Goal: Task Accomplishment & Management: Complete application form

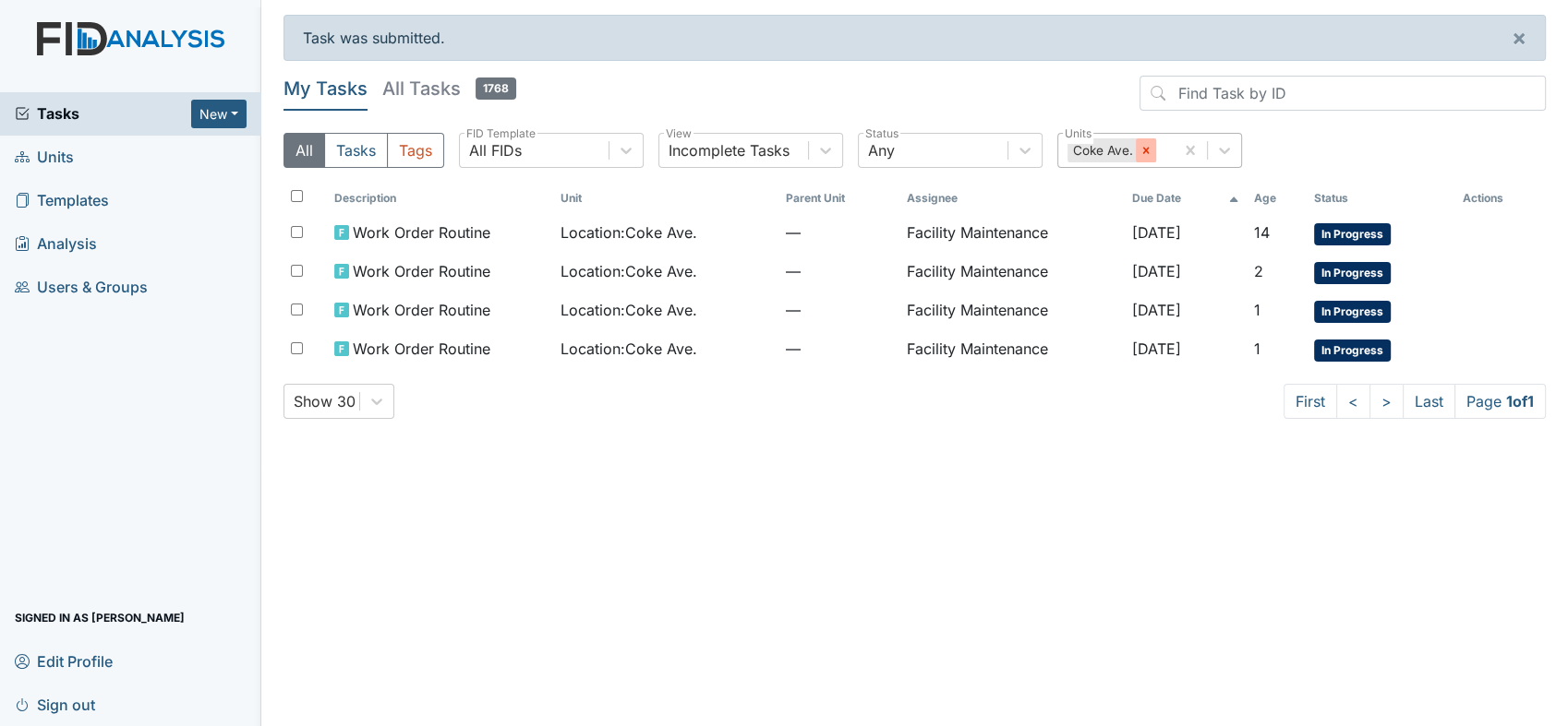
click at [1145, 151] on icon at bounding box center [1146, 150] width 7 height 7
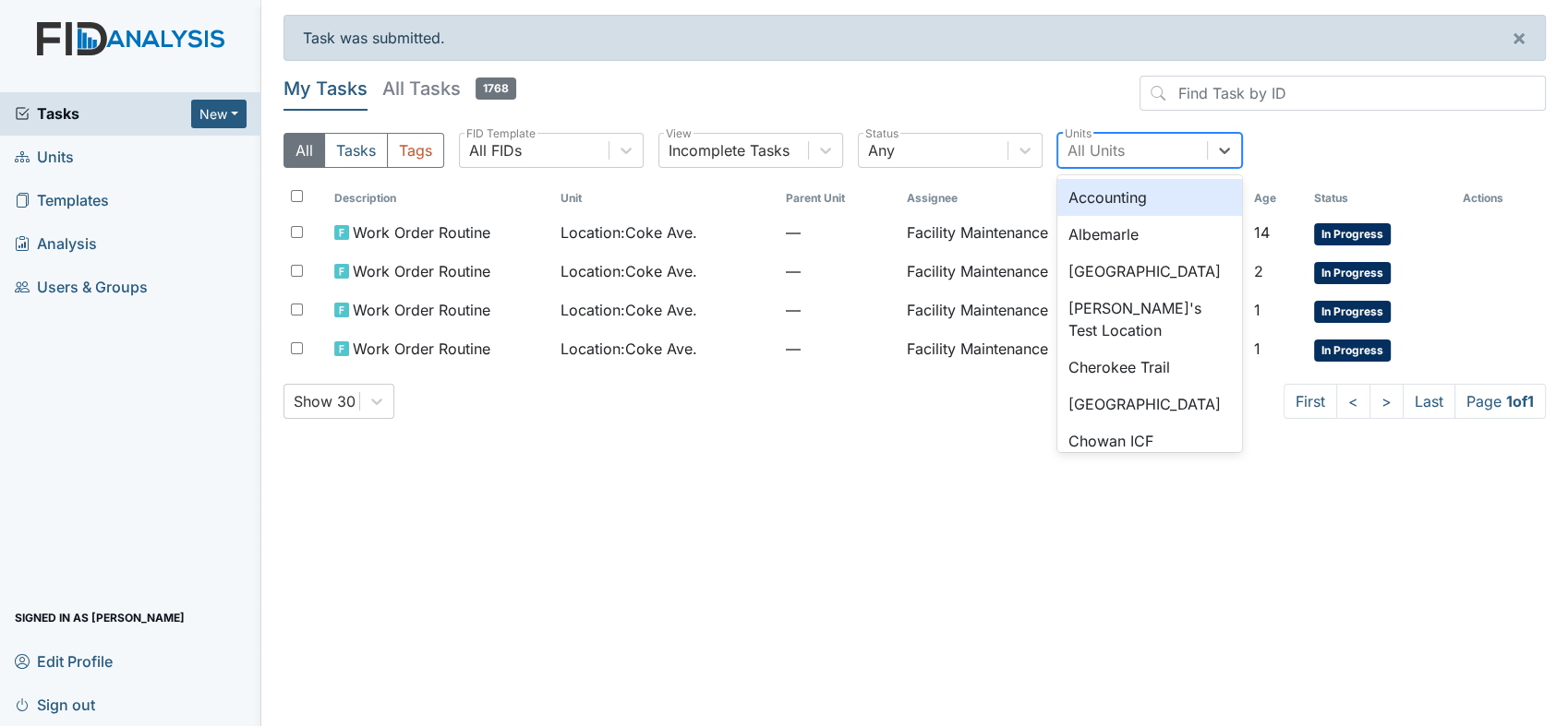
click at [1078, 144] on div "All Units" at bounding box center [1097, 151] width 58 height 22
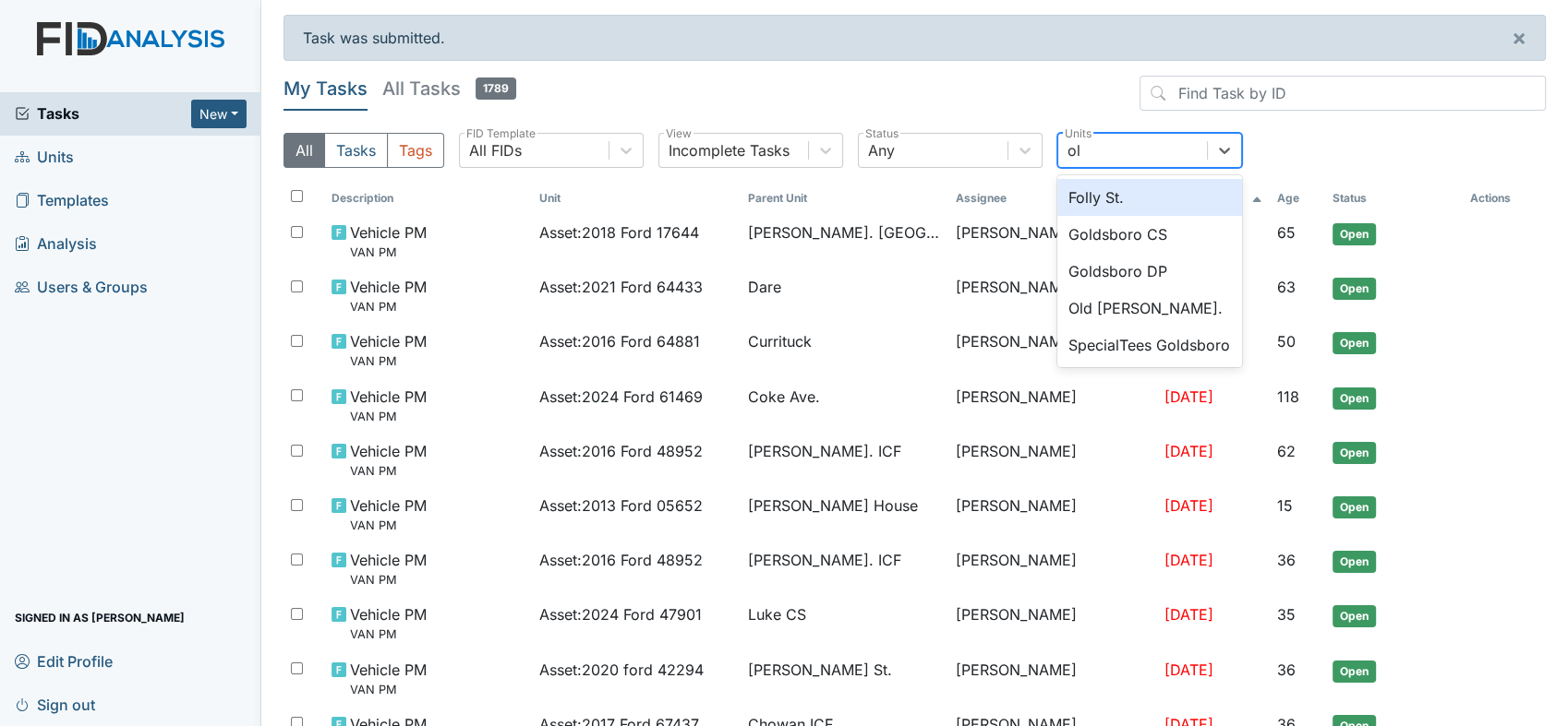
type input "old"
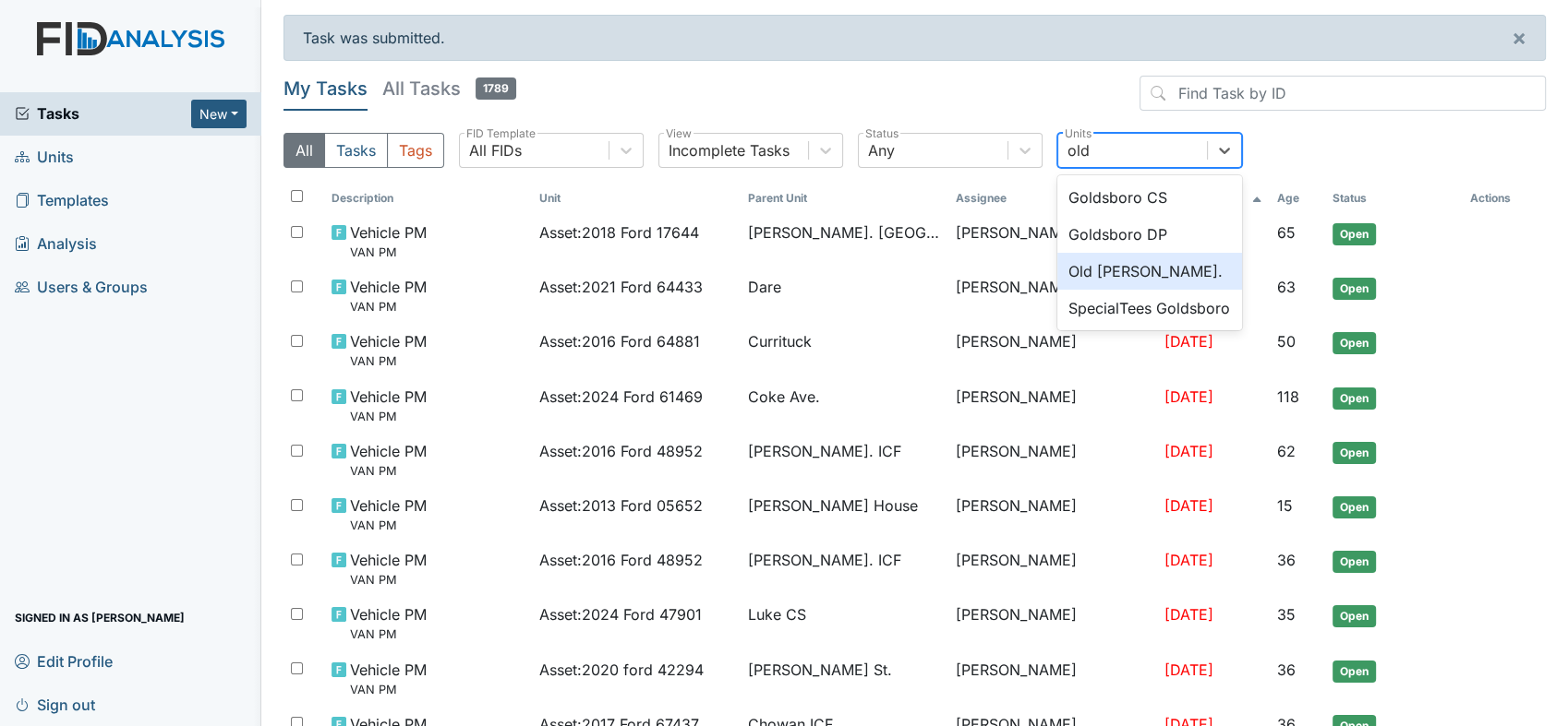
click at [1124, 266] on div "Old [PERSON_NAME]." at bounding box center [1150, 271] width 185 height 37
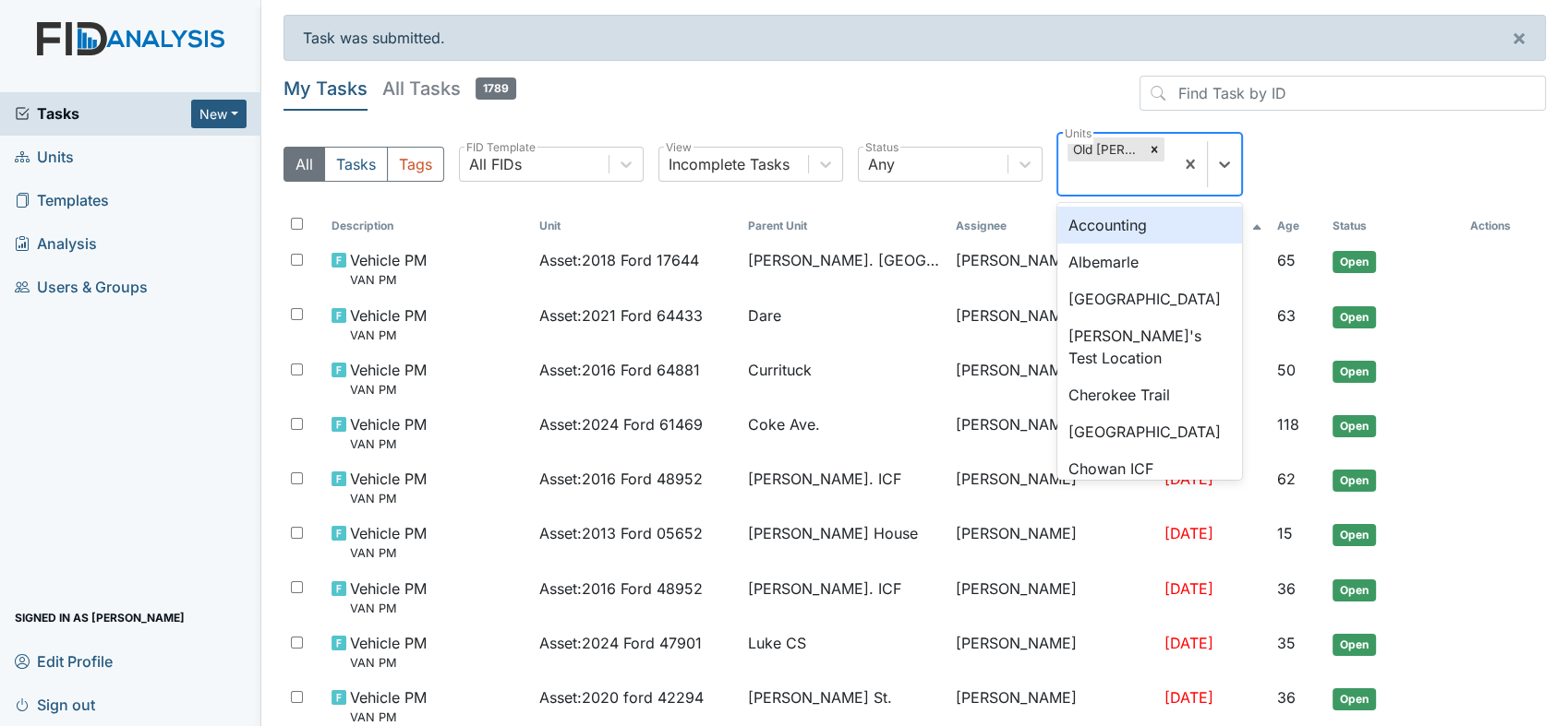
click at [1097, 147] on div "Old [PERSON_NAME]." at bounding box center [1106, 150] width 76 height 24
click at [1094, 148] on div "Old [PERSON_NAME]." at bounding box center [1106, 150] width 76 height 24
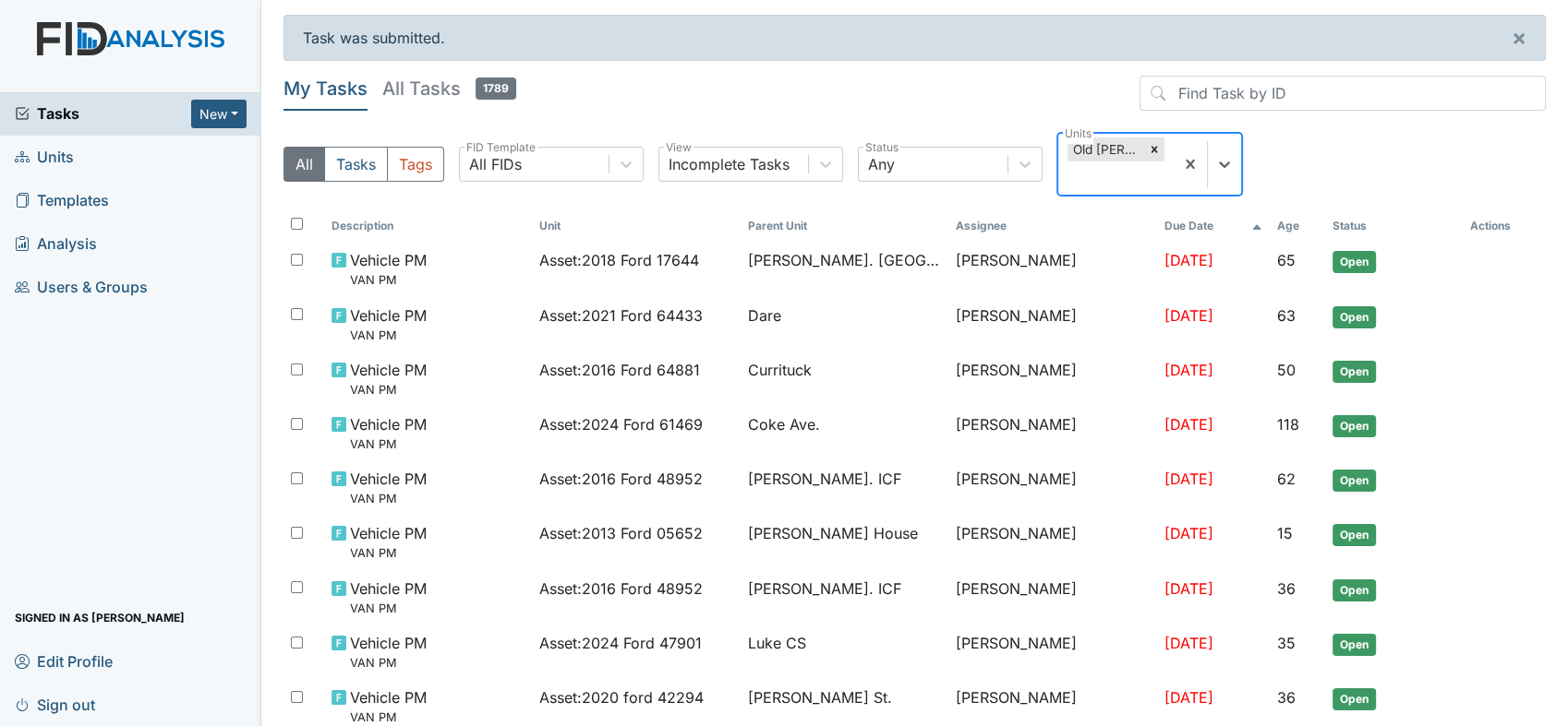
click at [1094, 148] on div "Old [PERSON_NAME]." at bounding box center [1106, 150] width 76 height 24
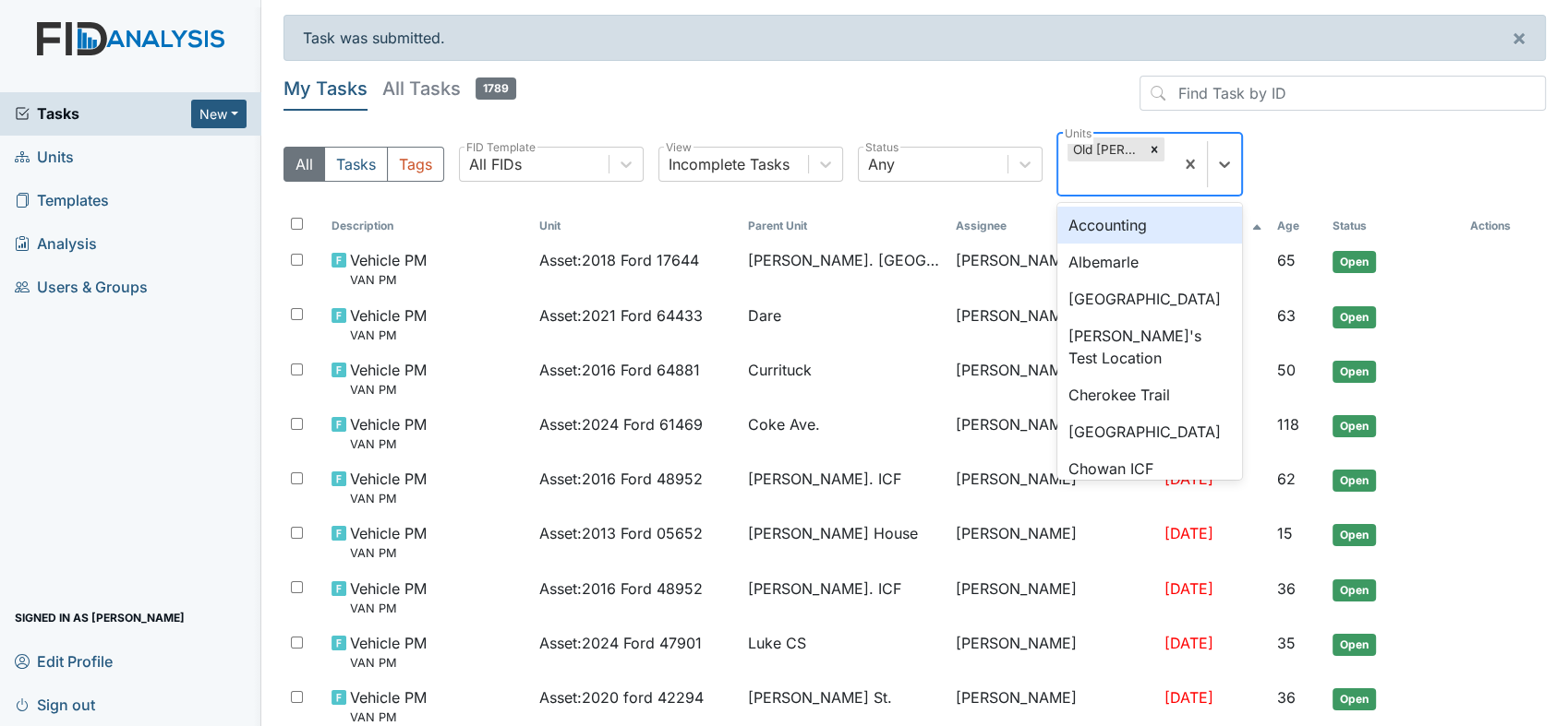
click at [1094, 148] on div "Old [PERSON_NAME]." at bounding box center [1106, 150] width 76 height 24
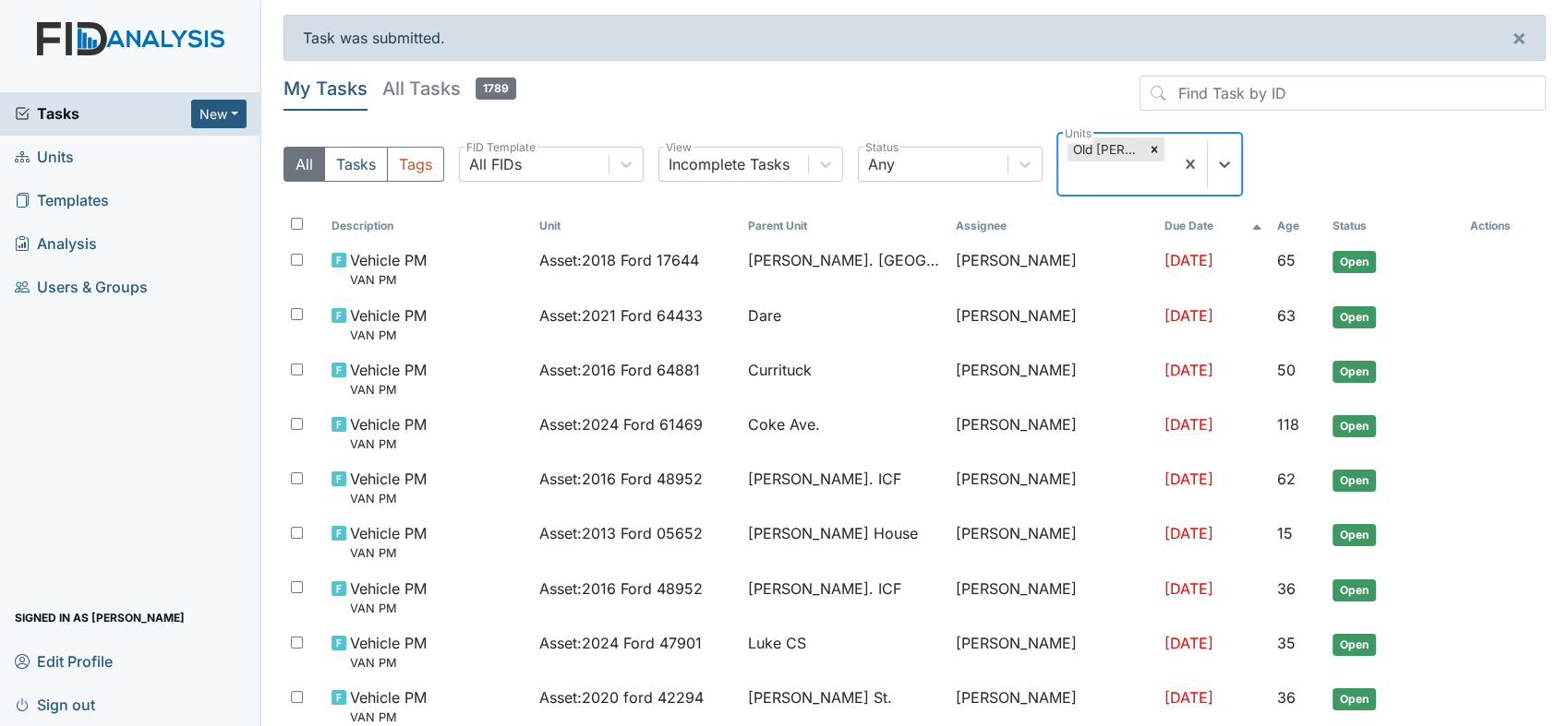
click at [1094, 148] on div "Old [PERSON_NAME]." at bounding box center [1106, 150] width 76 height 24
click at [1082, 144] on div "Old [PERSON_NAME]." at bounding box center [1106, 150] width 76 height 24
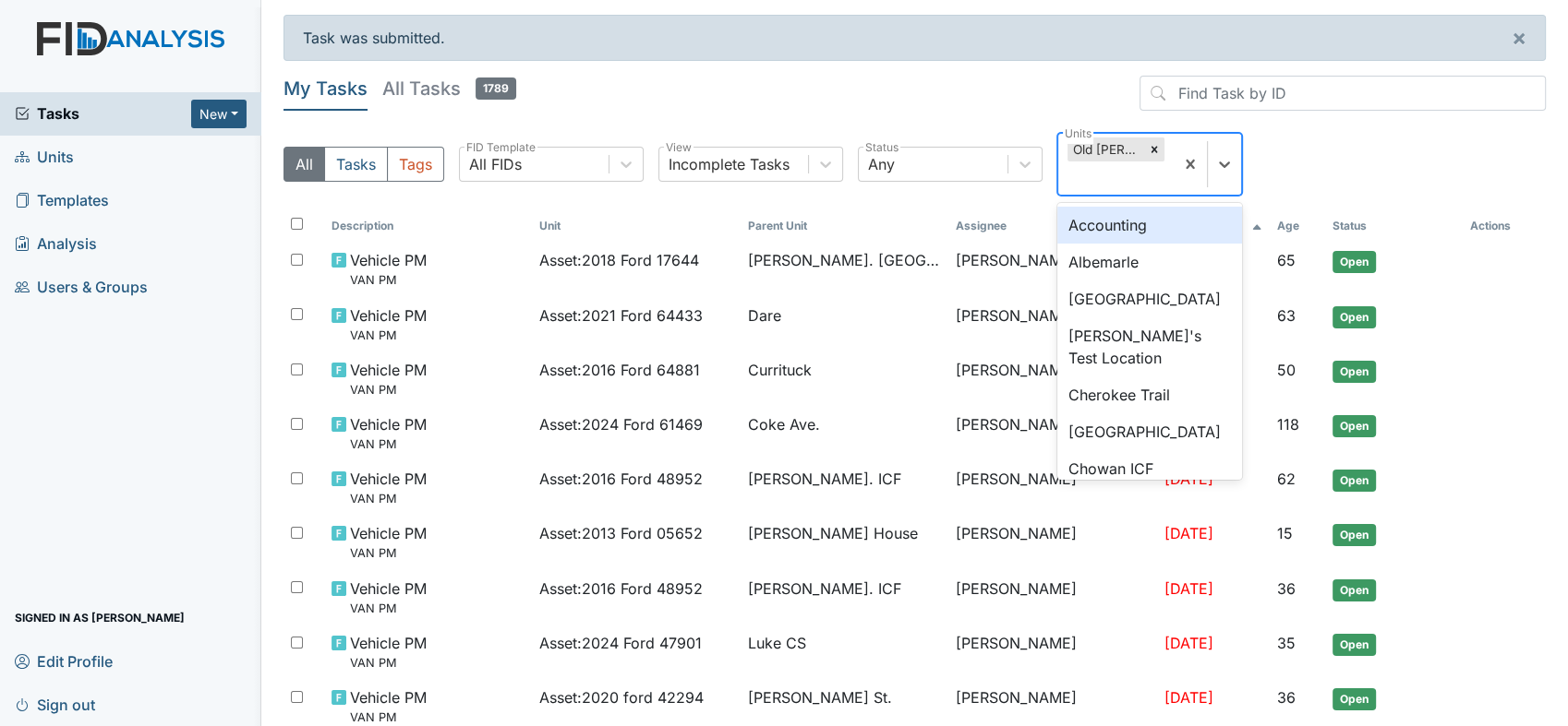
click at [1082, 144] on div "Old [PERSON_NAME]." at bounding box center [1106, 150] width 76 height 24
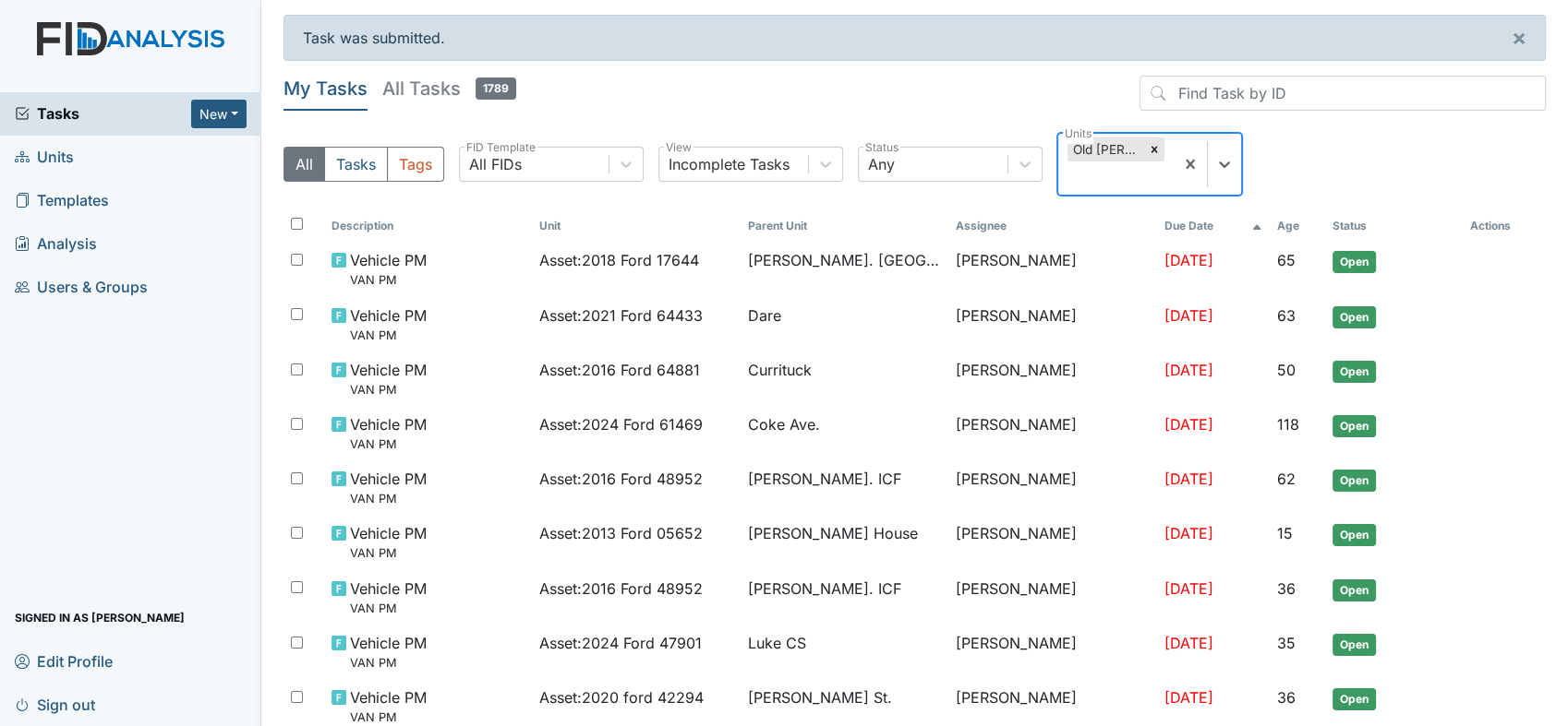
click at [1082, 144] on div "Old [PERSON_NAME]." at bounding box center [1106, 150] width 76 height 24
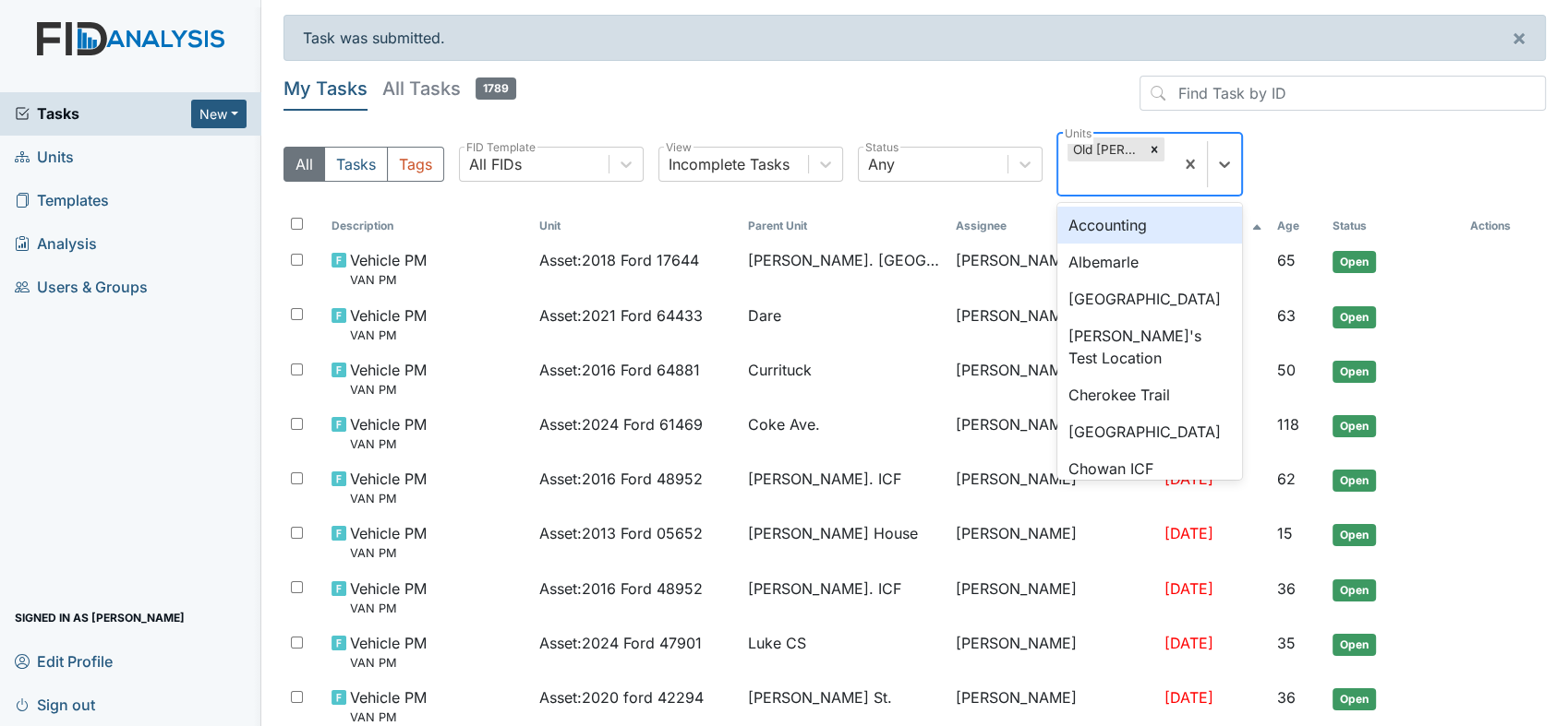
click at [1082, 144] on div "Old [PERSON_NAME]." at bounding box center [1106, 150] width 76 height 24
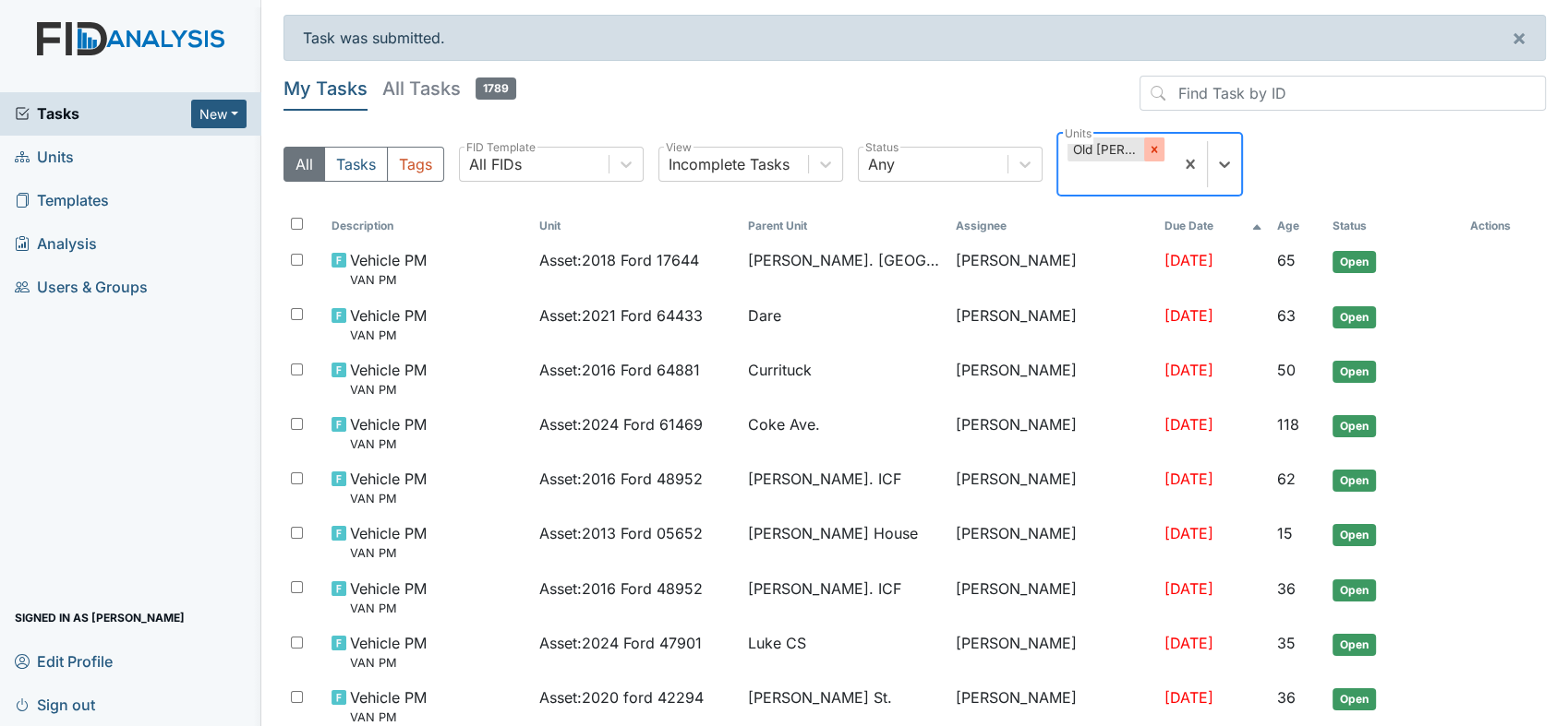
click at [1158, 152] on icon at bounding box center [1154, 149] width 13 height 13
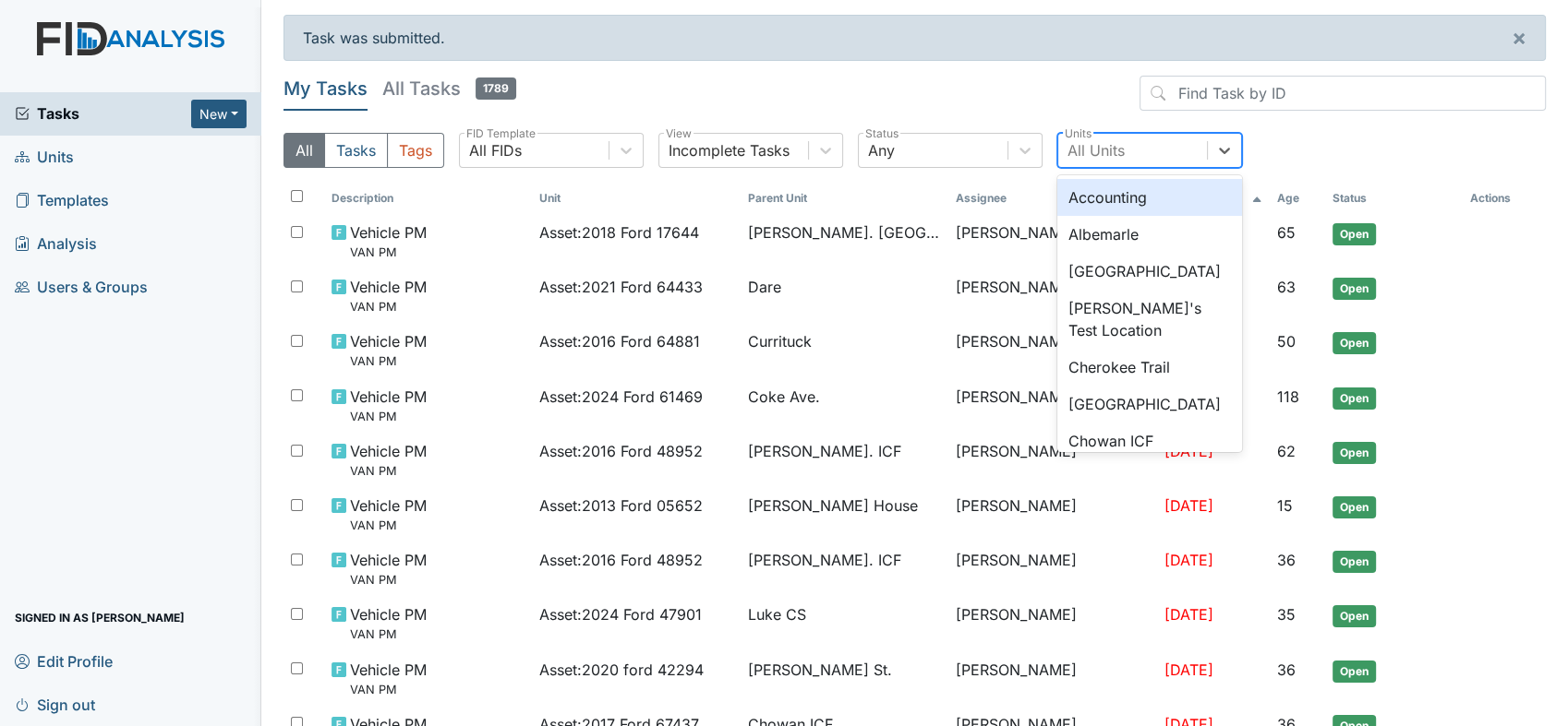
click at [1125, 155] on div "All Units" at bounding box center [1132, 151] width 149 height 34
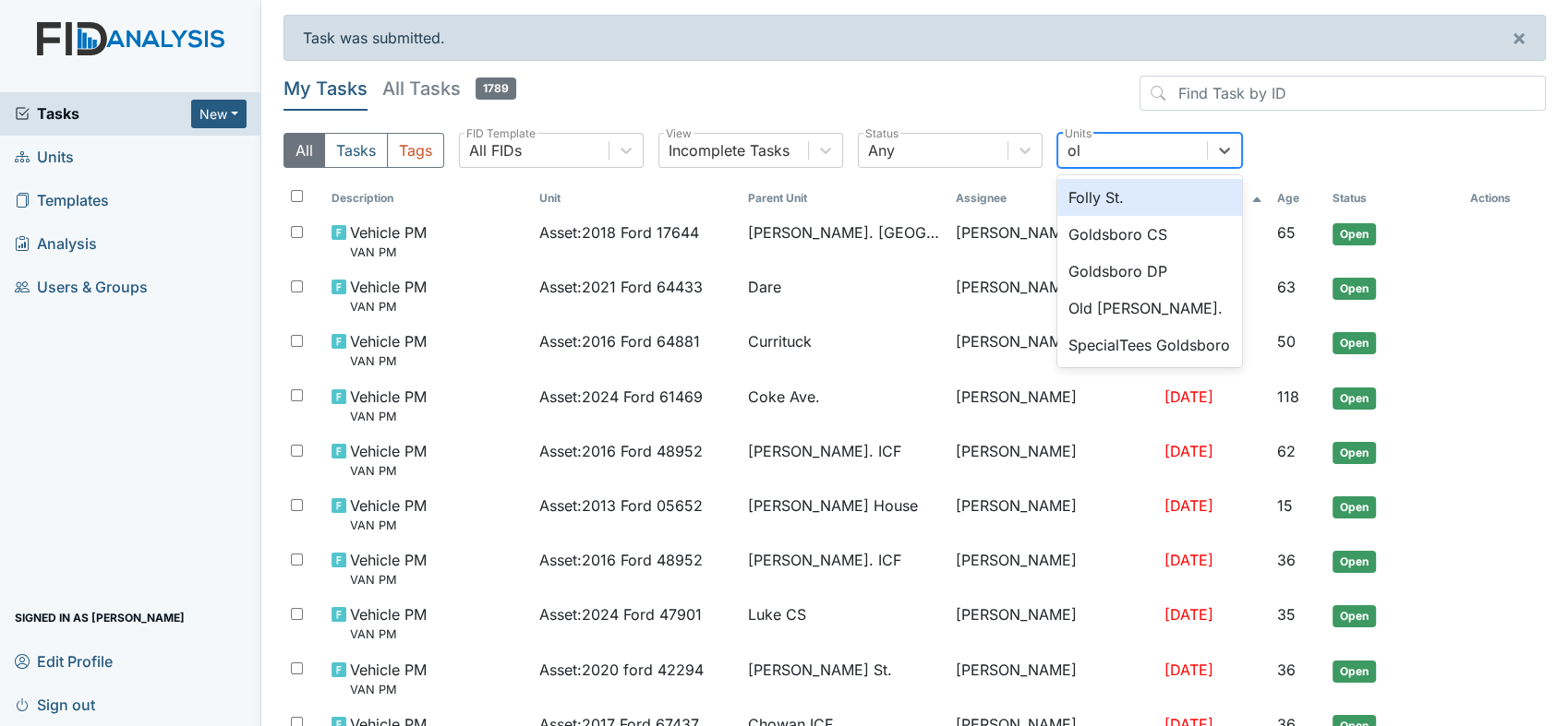
type input "old"
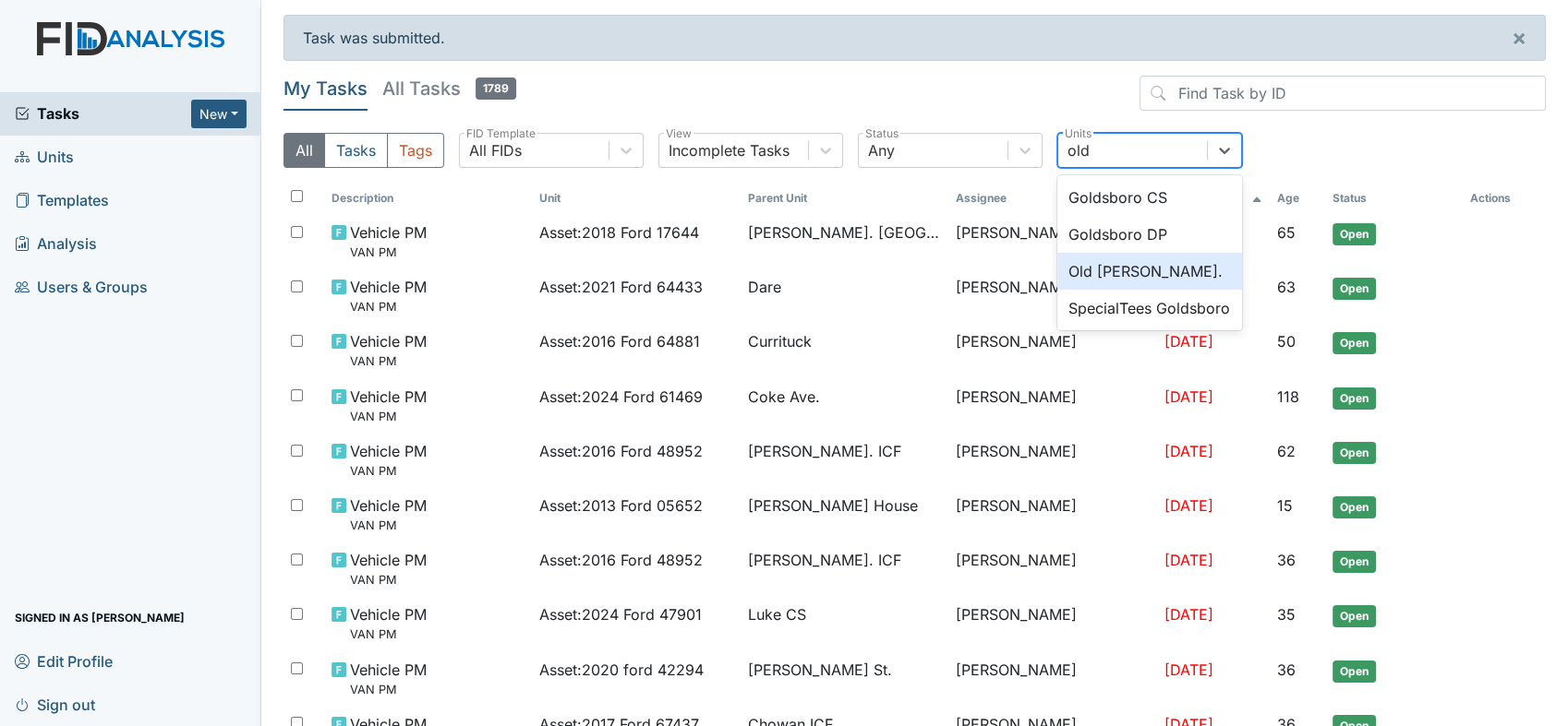
click at [1125, 272] on div "Old [PERSON_NAME]." at bounding box center [1150, 271] width 185 height 37
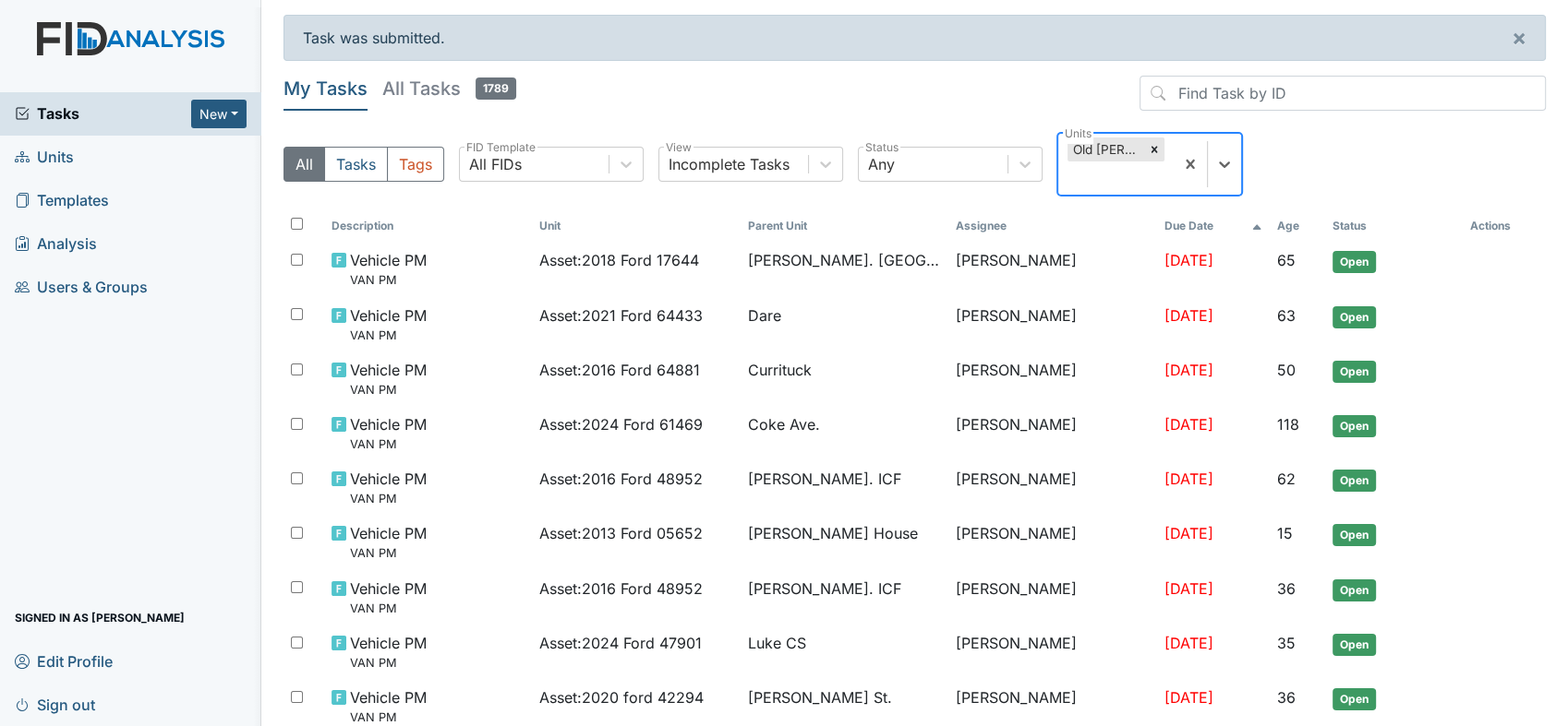
click at [1094, 144] on div "Old [PERSON_NAME]." at bounding box center [1106, 150] width 76 height 24
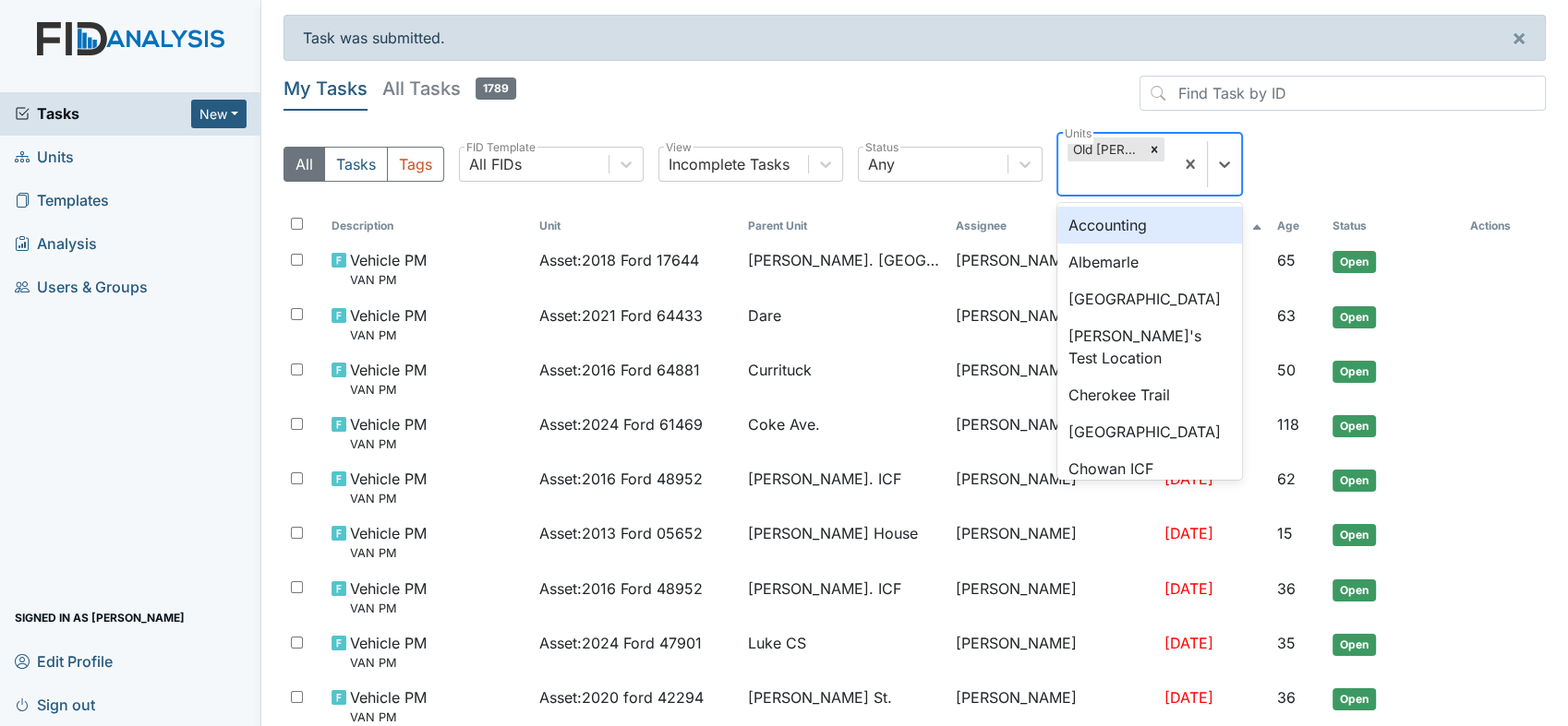
click at [1094, 144] on div "Old [PERSON_NAME]." at bounding box center [1106, 150] width 76 height 24
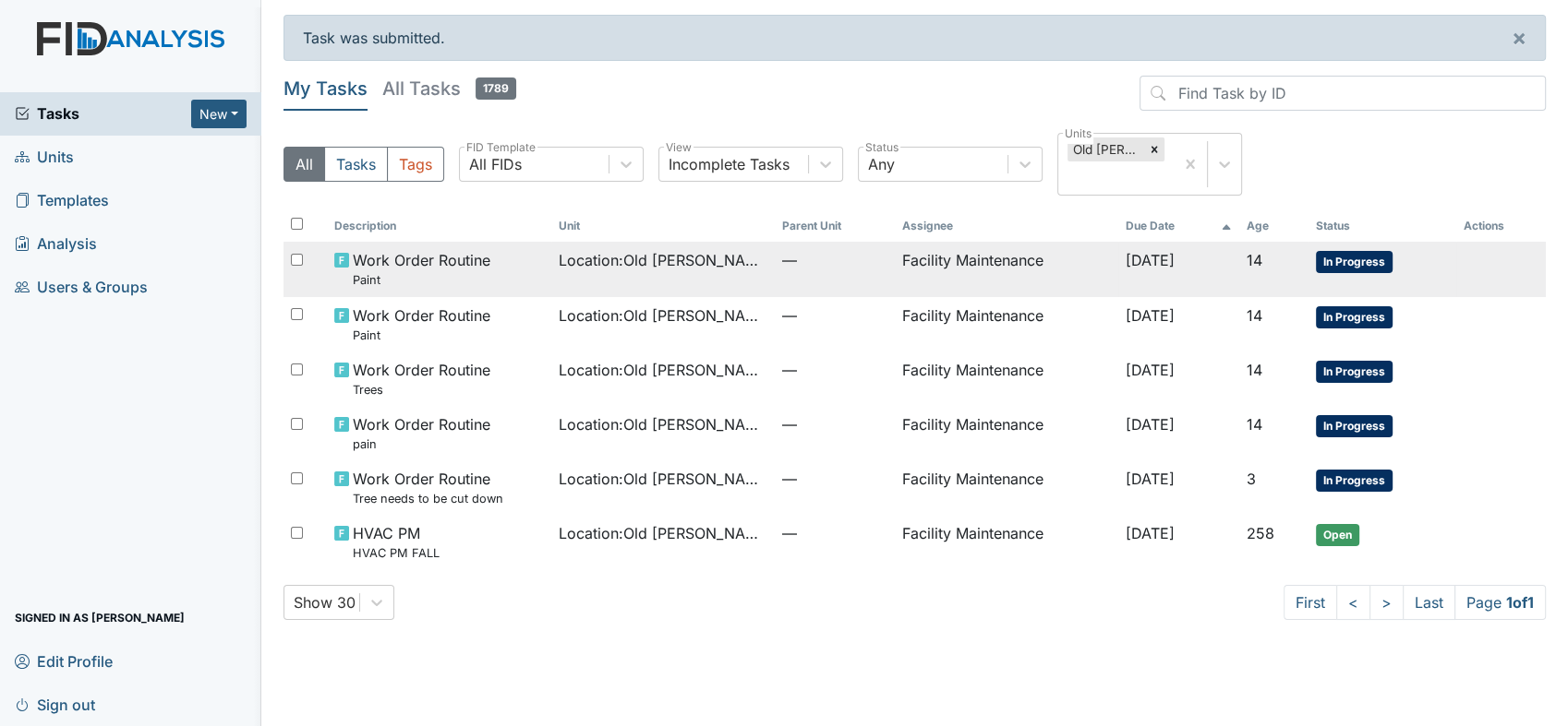
click at [903, 256] on td "Facility Maintenance" at bounding box center [1007, 269] width 224 height 55
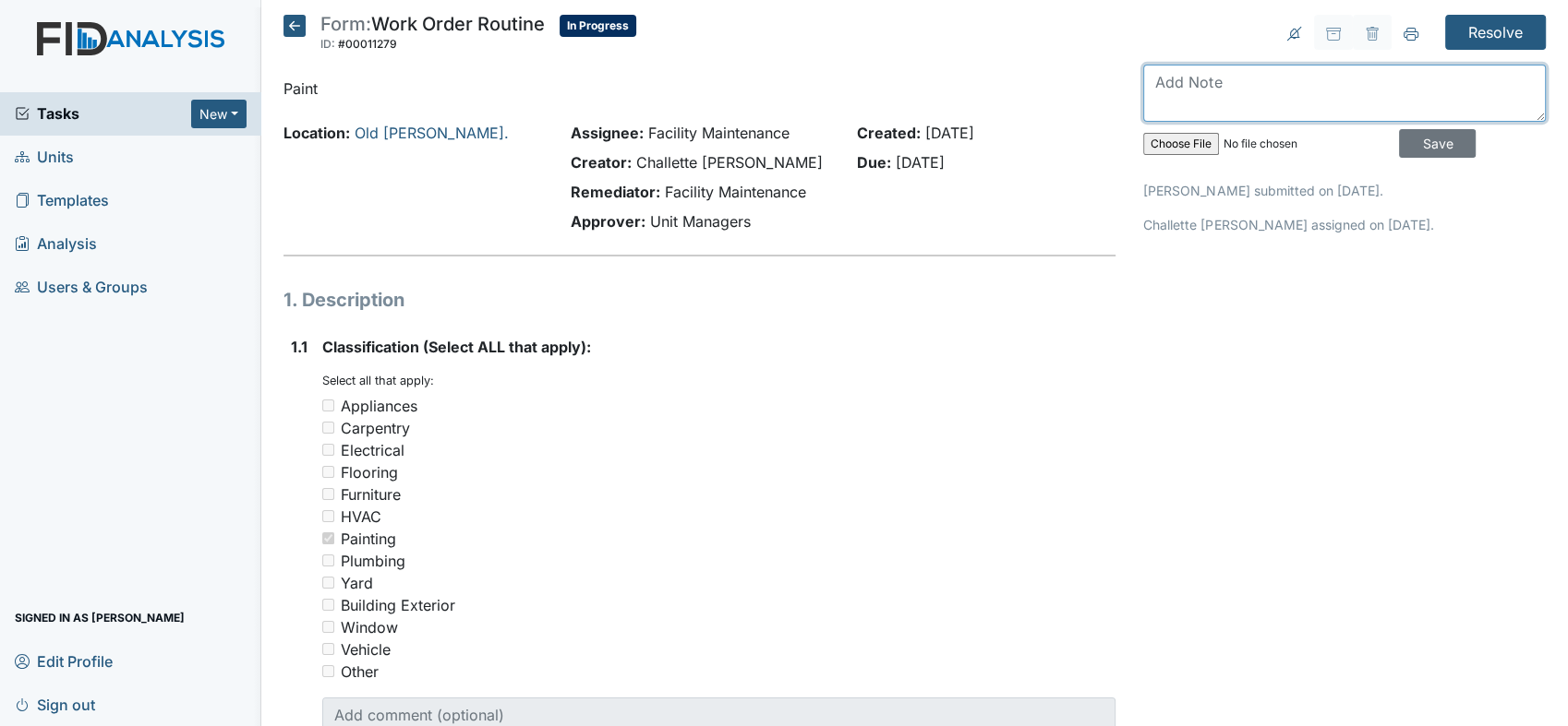
click at [1150, 83] on textarea at bounding box center [1345, 93] width 403 height 58
type textarea "bay window is painted"
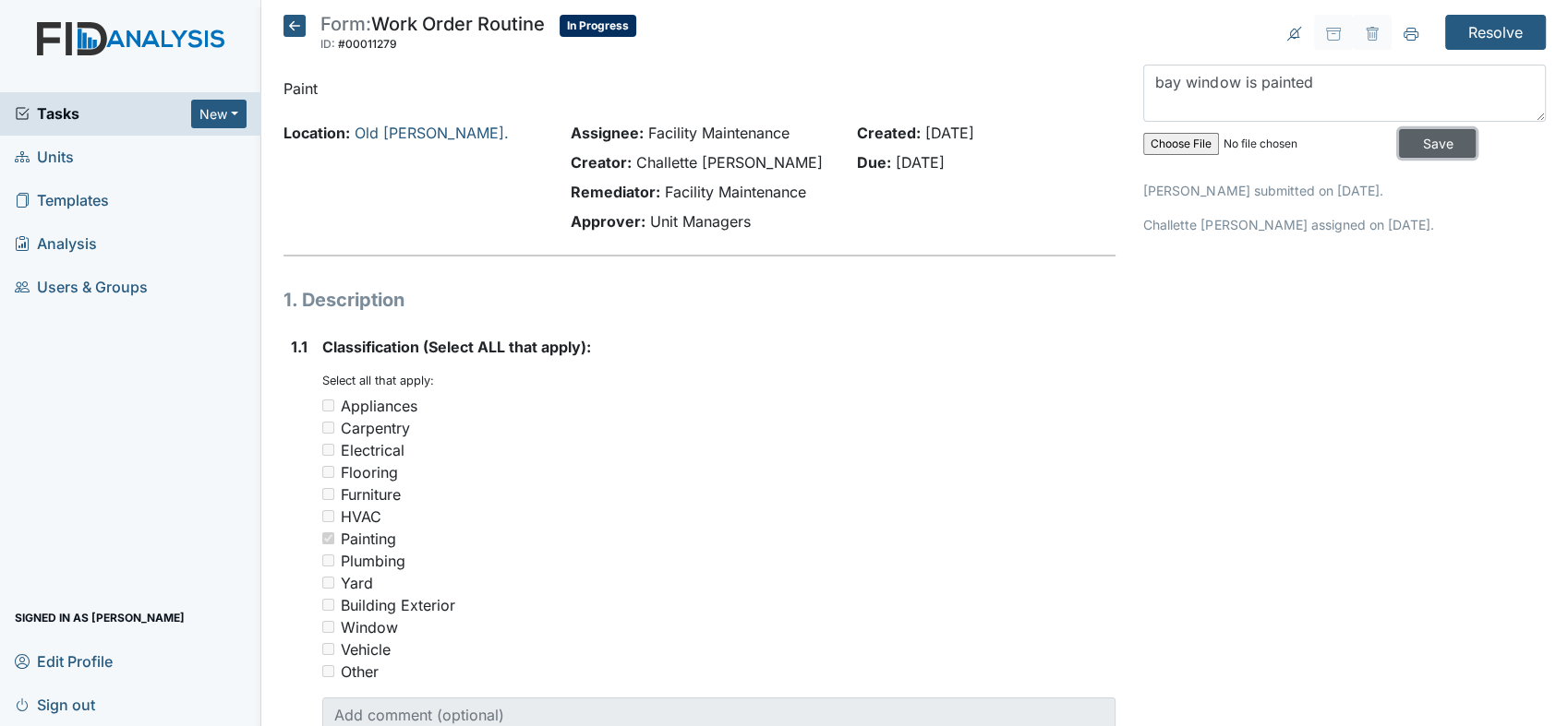
click at [1401, 147] on input "Save" at bounding box center [1437, 143] width 76 height 29
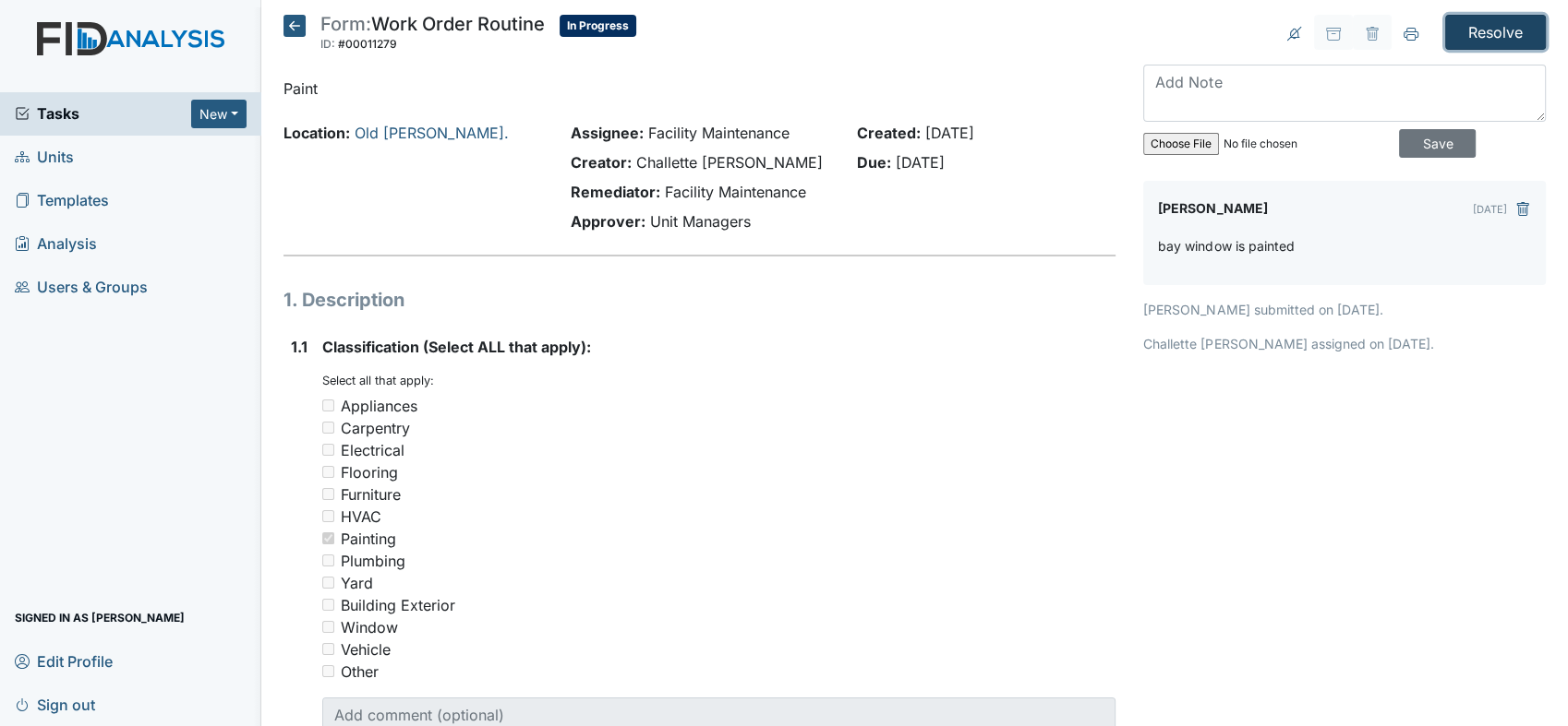
click at [1471, 24] on input "Resolve" at bounding box center [1495, 32] width 100 height 35
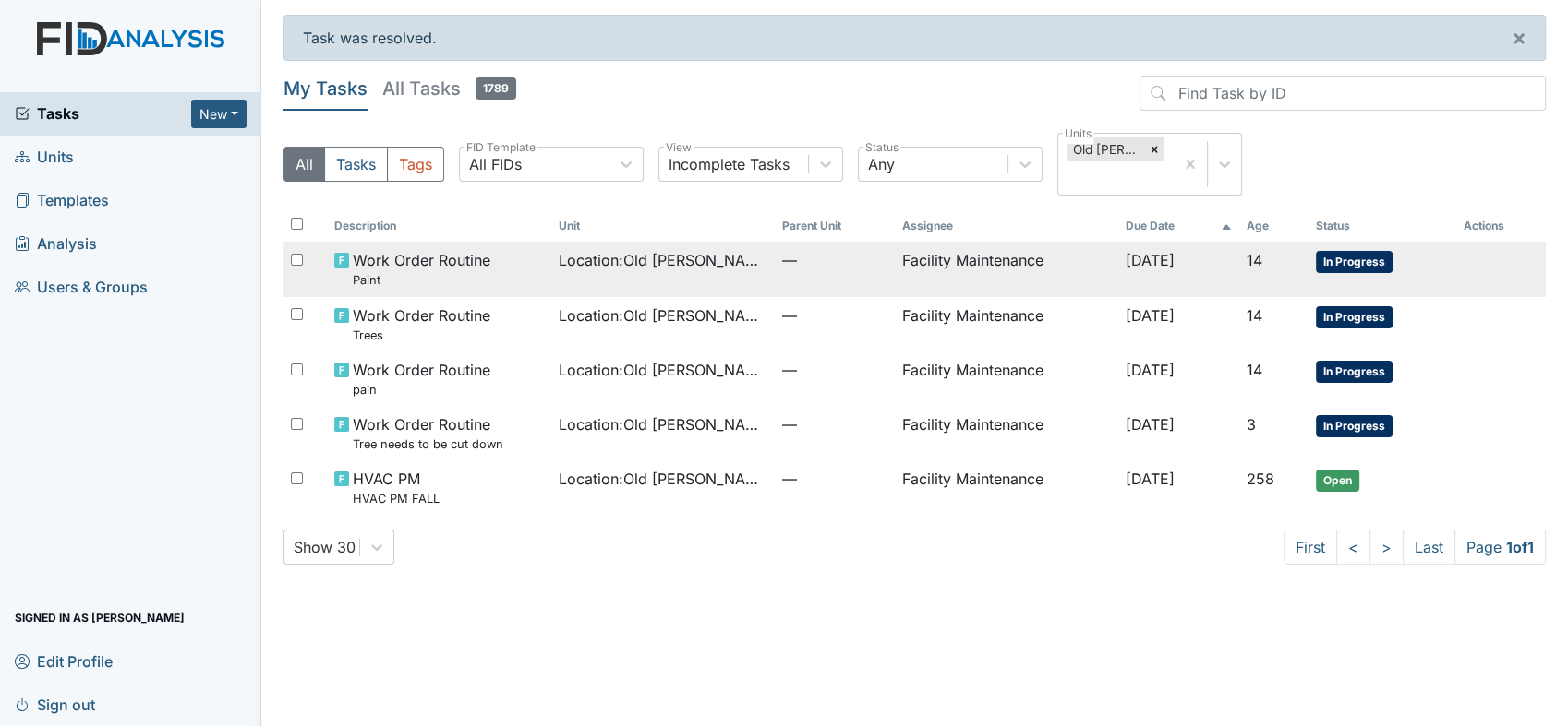
click at [508, 272] on div "Work Order Routine Paint" at bounding box center [439, 269] width 209 height 40
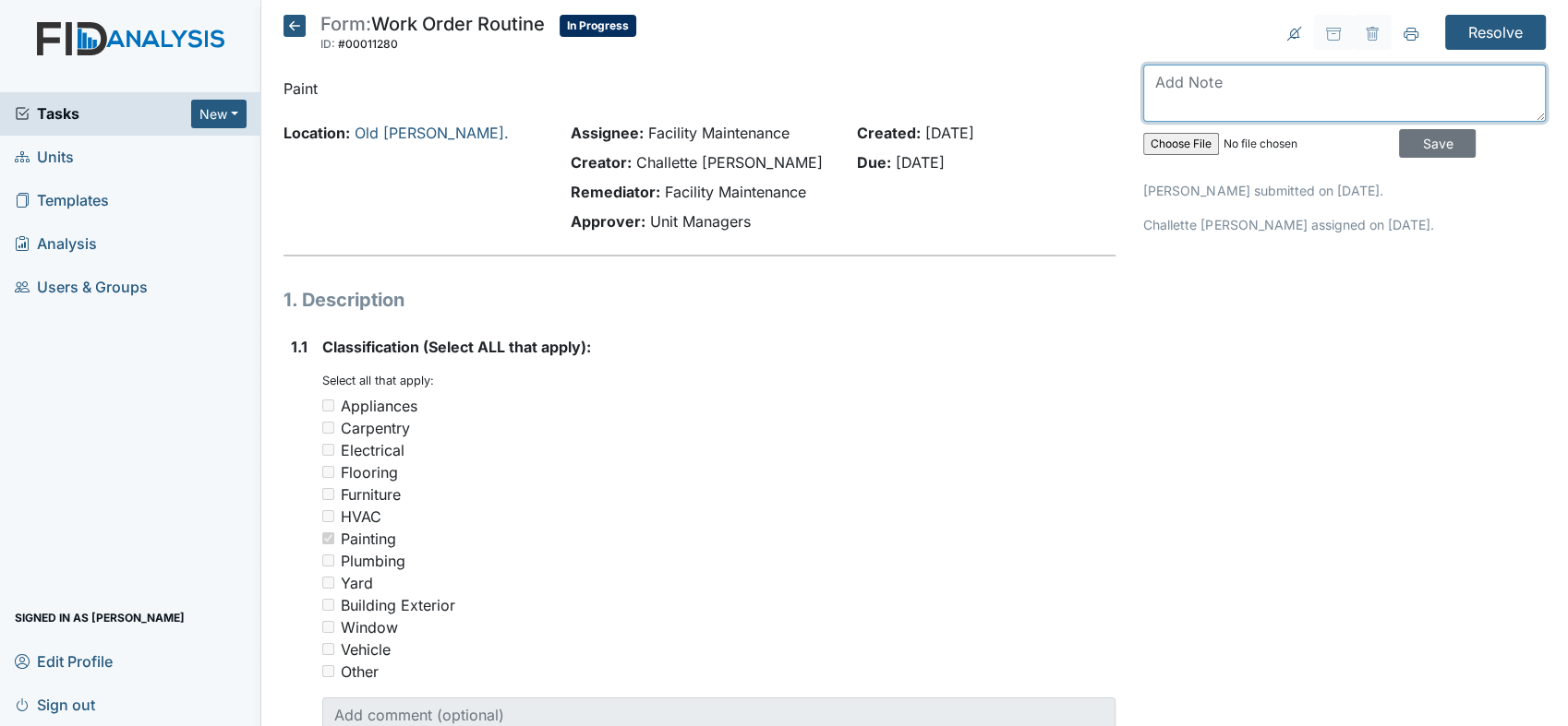
click at [1182, 75] on textarea at bounding box center [1345, 93] width 403 height 58
type textarea "bedroom 6 door frame is painted"
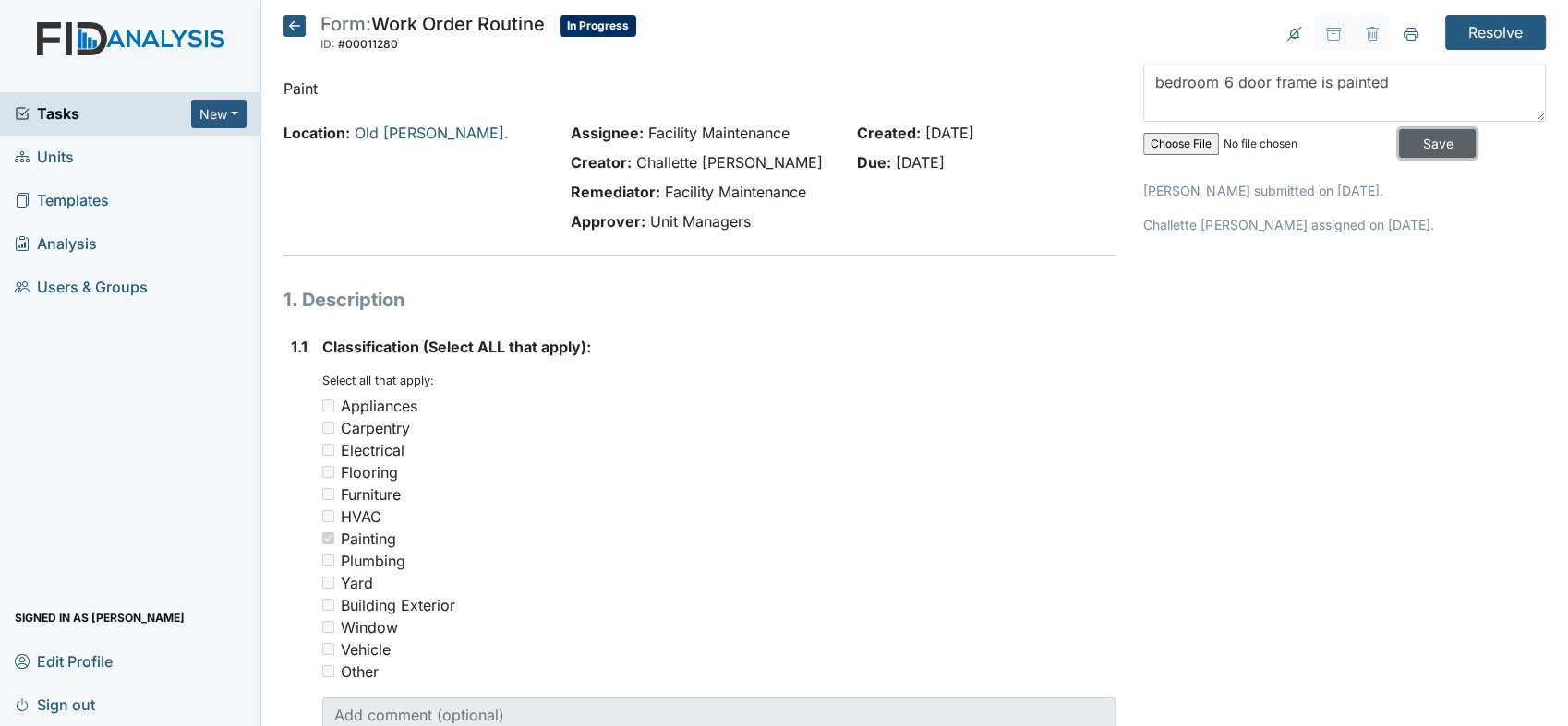
click at [1408, 141] on input "Save" at bounding box center [1437, 143] width 76 height 29
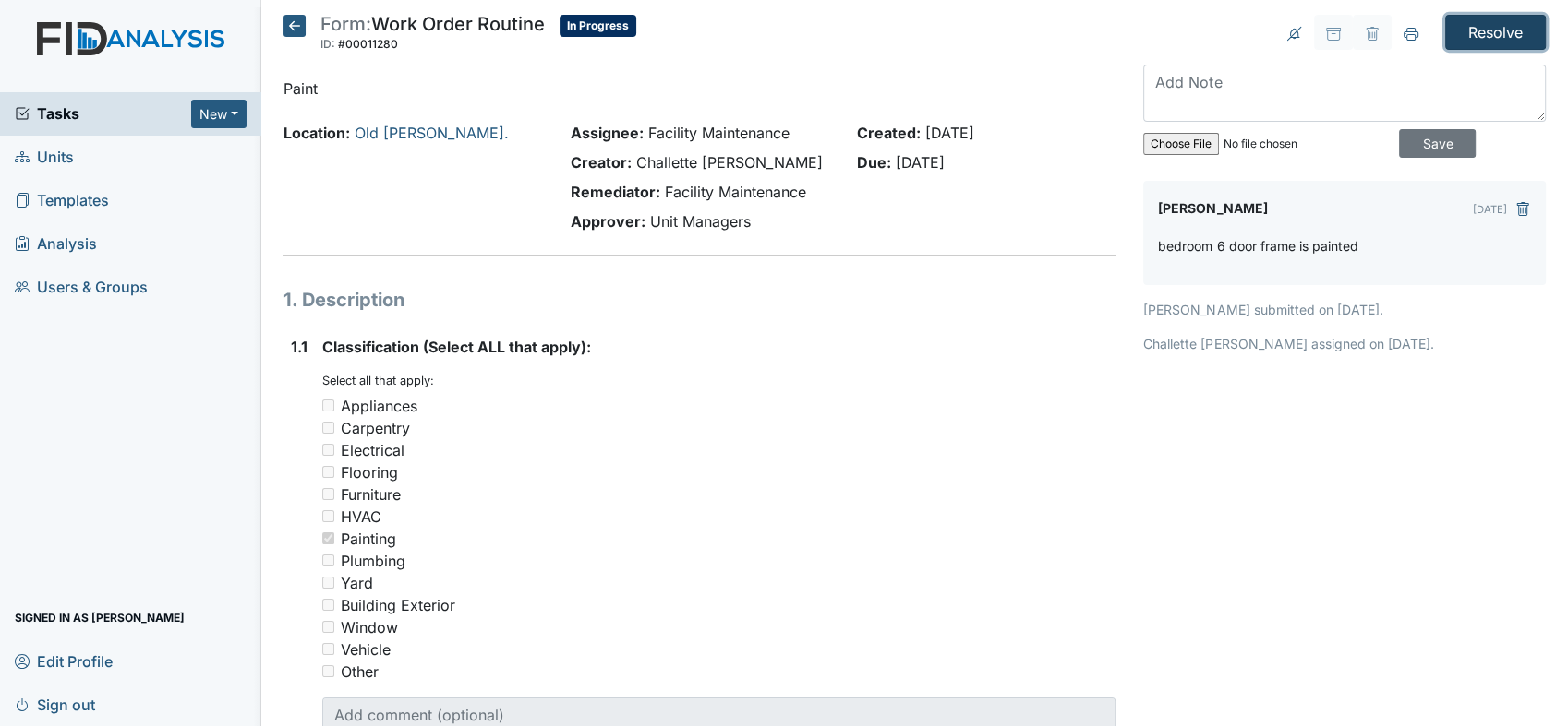
click at [1468, 39] on input "Resolve" at bounding box center [1495, 32] width 100 height 35
click at [1477, 22] on input "Resolve" at bounding box center [1495, 32] width 100 height 35
click at [1479, 28] on input "Resolve" at bounding box center [1495, 32] width 100 height 35
click at [1445, 15] on input "Resolve" at bounding box center [1495, 32] width 100 height 35
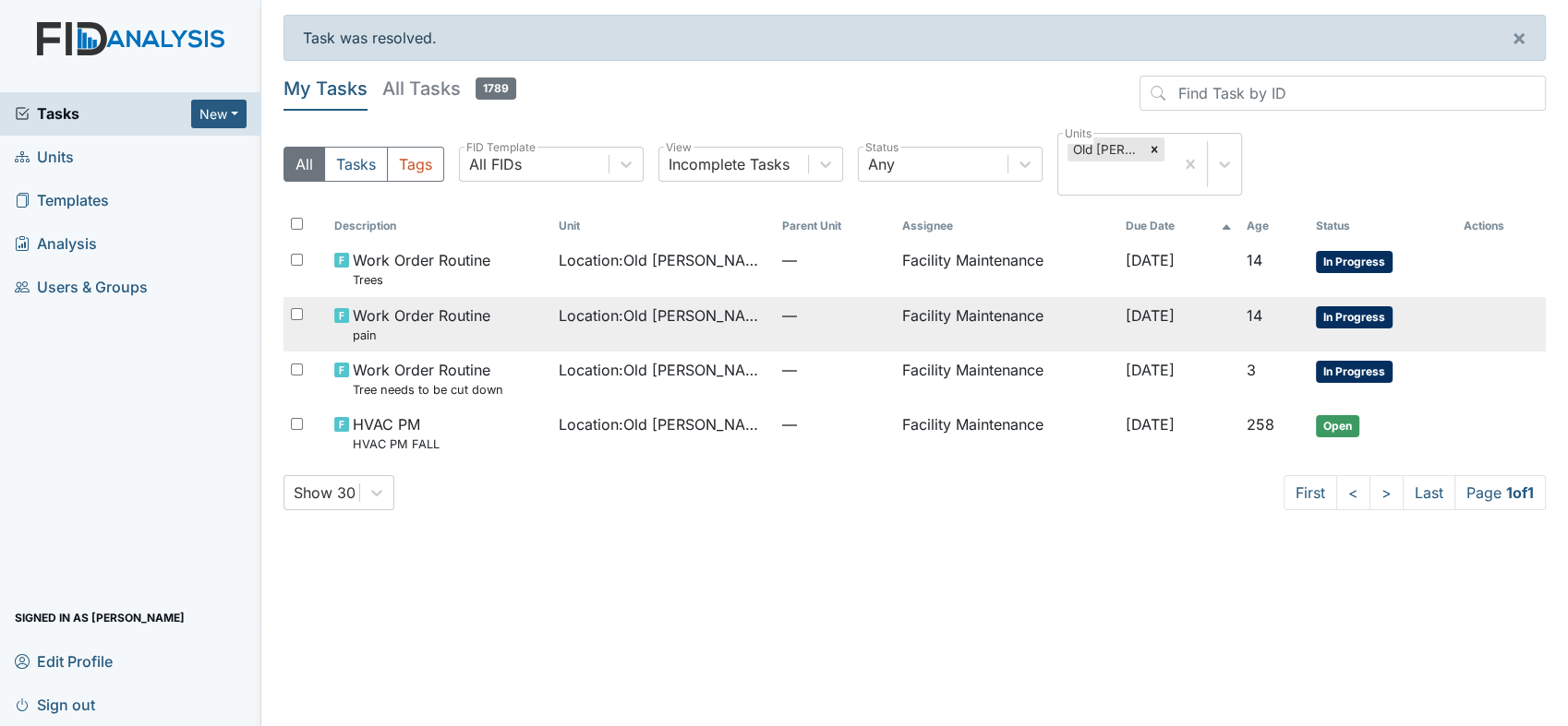
click at [433, 305] on span "Work Order Routine pain" at bounding box center [421, 324] width 138 height 40
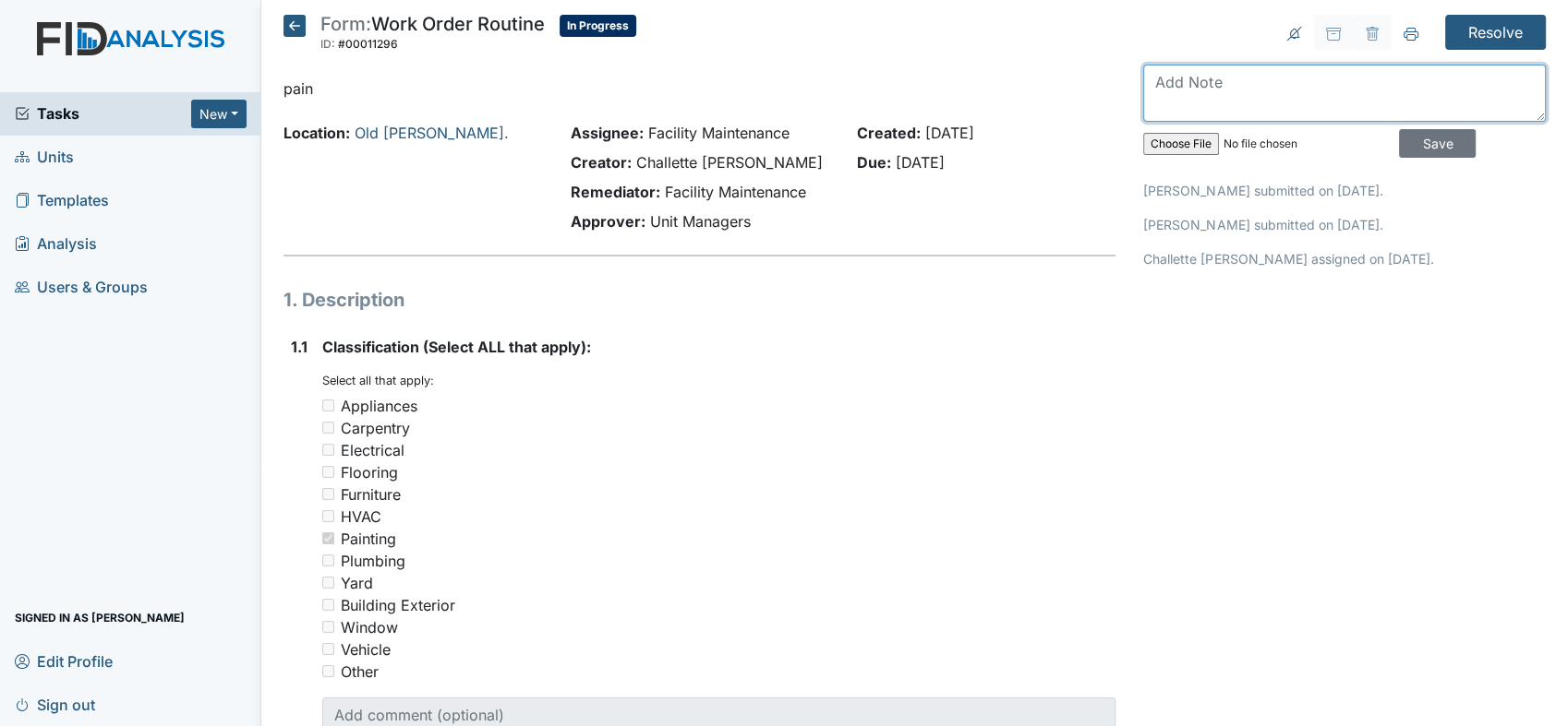
click at [1175, 83] on textarea at bounding box center [1345, 93] width 403 height 58
click at [1186, 83] on textarea "fromt door and back door is painted" at bounding box center [1345, 93] width 403 height 58
type textarea "front door and back door is painted"
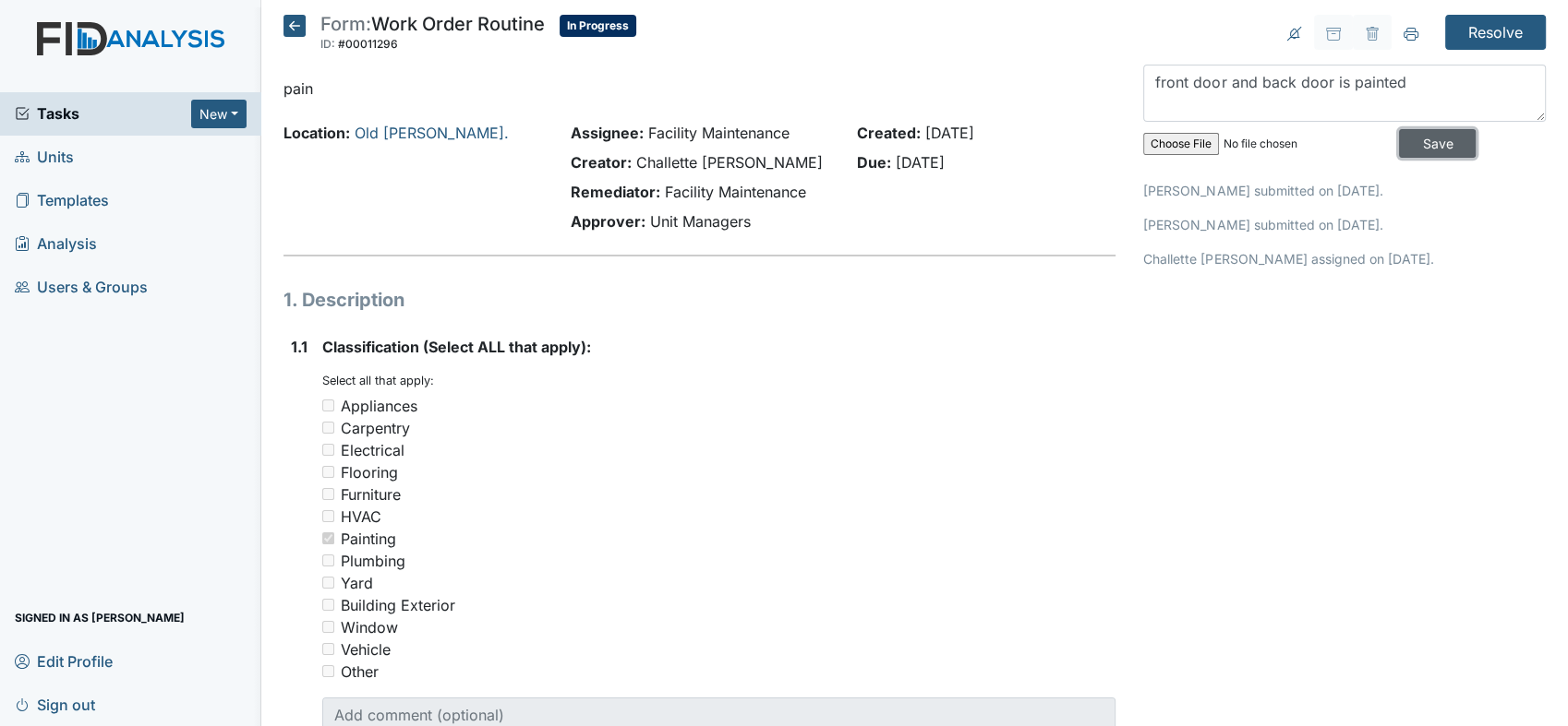
click at [1422, 138] on input "Save" at bounding box center [1437, 143] width 76 height 29
click at [1470, 34] on input "Resolve" at bounding box center [1495, 32] width 100 height 35
click at [1468, 34] on input "Resolve" at bounding box center [1495, 32] width 100 height 35
click at [1491, 21] on input "Resolve" at bounding box center [1495, 32] width 100 height 35
